Goal: Task Accomplishment & Management: Use online tool/utility

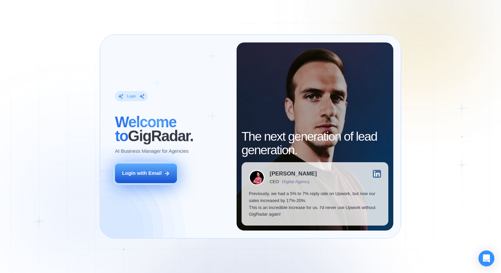
click at [166, 173] on icon at bounding box center [167, 173] width 4 height 4
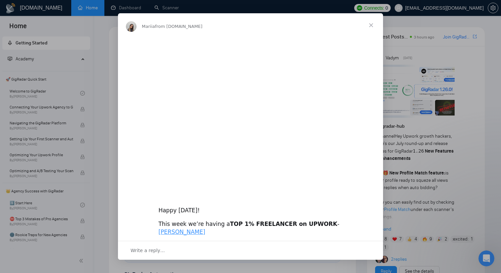
click at [167, 10] on div "Intercom messenger" at bounding box center [250, 136] width 501 height 273
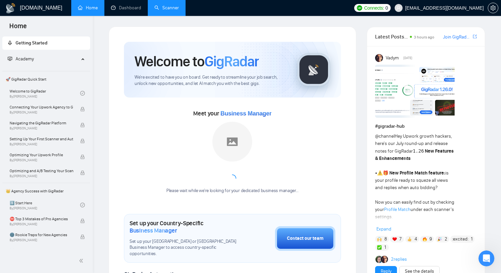
click at [168, 10] on link "Scanner" at bounding box center [167, 8] width 25 height 6
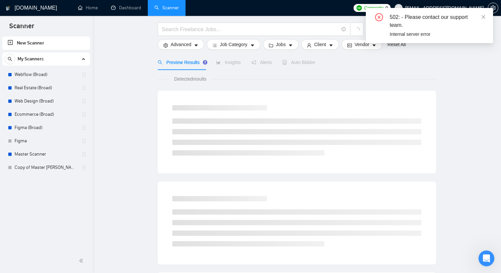
scroll to position [27, 0]
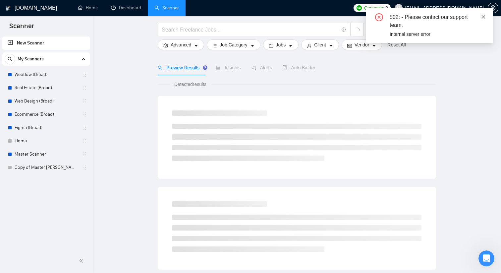
click at [483, 16] on icon "close" at bounding box center [484, 17] width 4 height 4
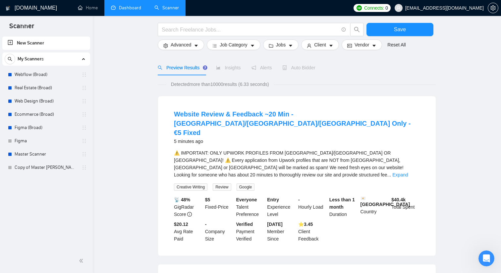
click at [137, 8] on link "Dashboard" at bounding box center [126, 8] width 30 height 6
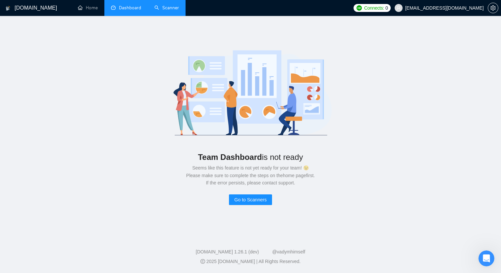
click at [159, 7] on link "Scanner" at bounding box center [167, 8] width 25 height 6
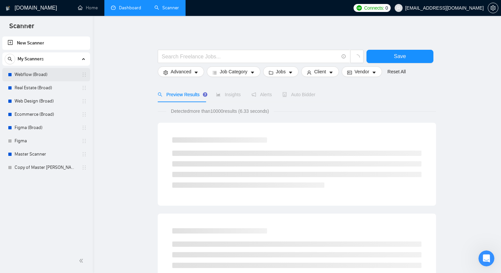
click at [48, 77] on link "Webflow (Broad)" at bounding box center [46, 74] width 63 height 13
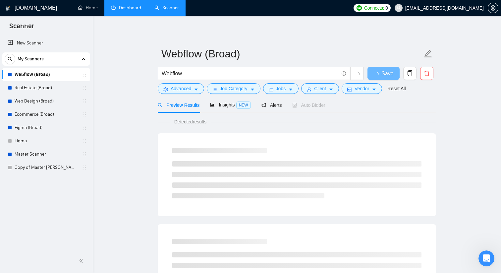
scroll to position [0, 0]
click at [91, 10] on link "Home" at bounding box center [88, 8] width 20 height 6
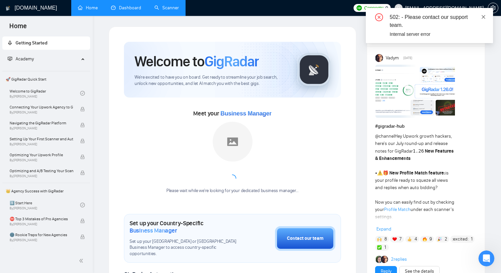
click at [484, 17] on icon "close" at bounding box center [483, 17] width 5 height 5
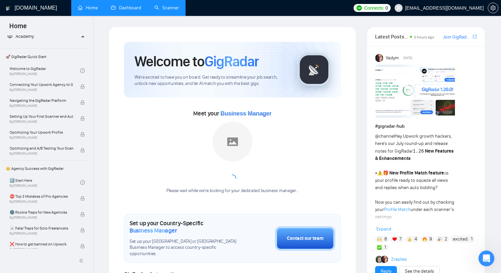
click at [133, 11] on link "Dashboard" at bounding box center [126, 8] width 30 height 6
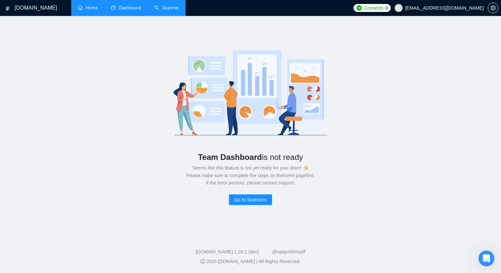
click at [170, 11] on link "Scanner" at bounding box center [167, 8] width 25 height 6
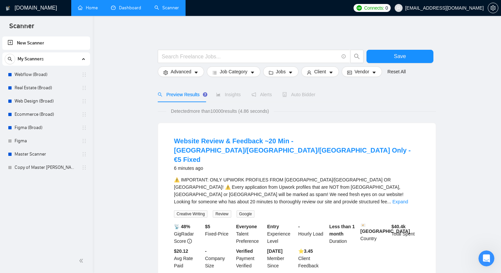
click at [41, 9] on h1 "GigRadar.io" at bounding box center [36, 8] width 42 height 16
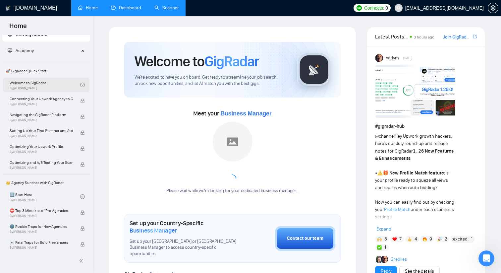
scroll to position [7, 0]
